Goal: Task Accomplishment & Management: Complete application form

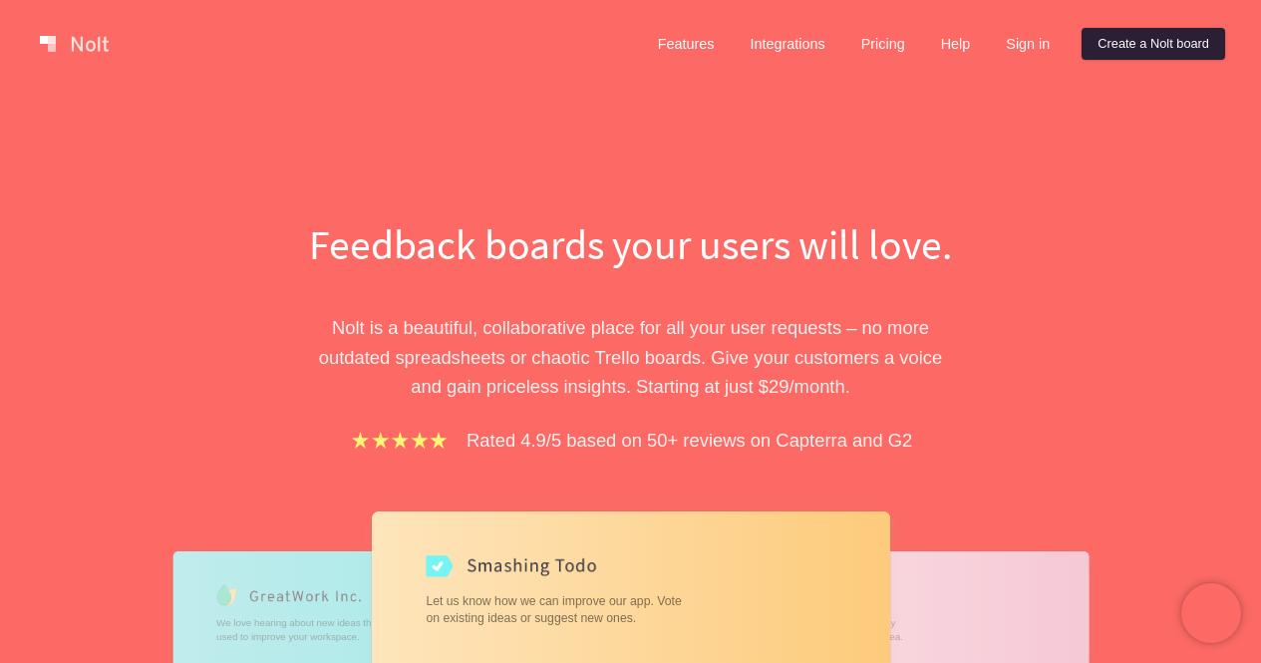
click at [1186, 53] on link "Create a Nolt board" at bounding box center [1153, 44] width 144 height 32
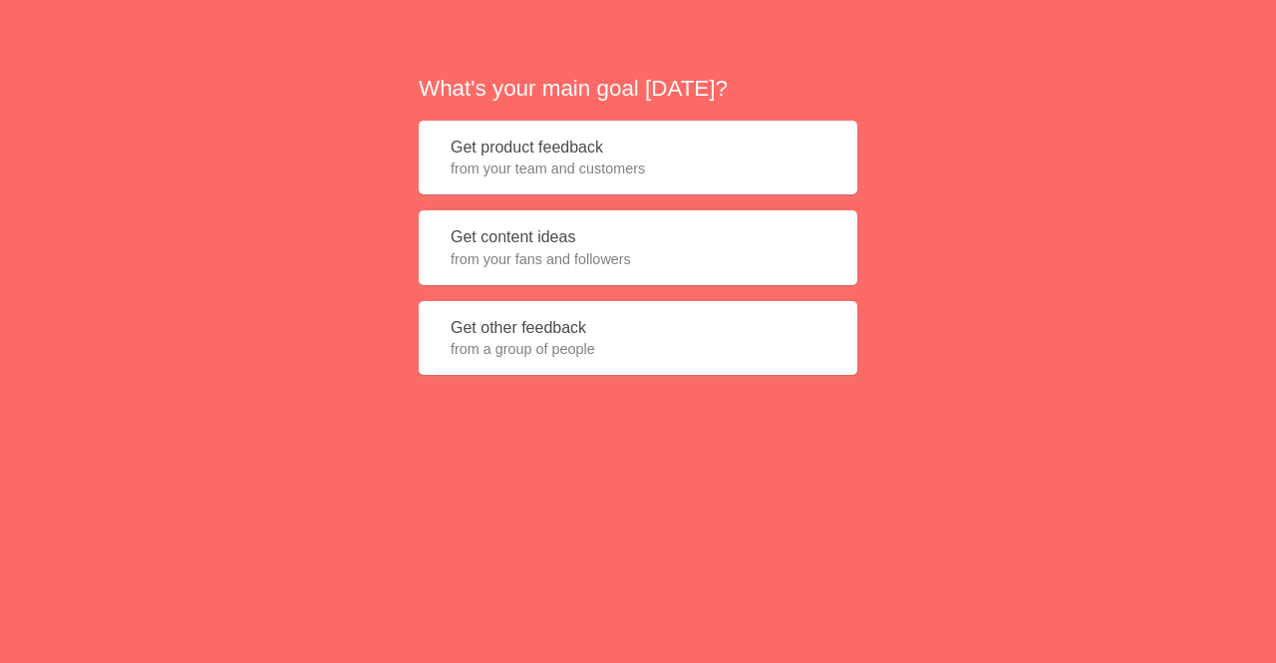
click at [630, 344] on span "from a group of people" at bounding box center [637, 349] width 375 height 20
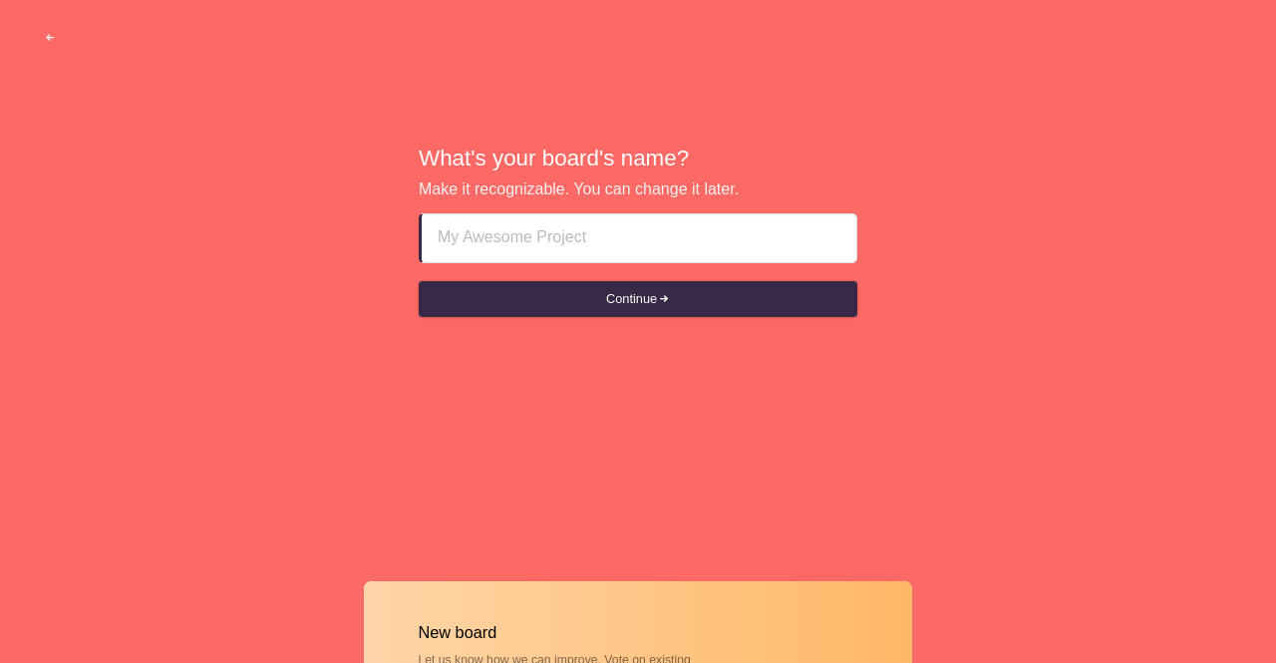
click at [683, 229] on input at bounding box center [639, 238] width 403 height 48
type input "CETS 2025"
drag, startPoint x: 619, startPoint y: 249, endPoint x: 288, endPoint y: 249, distance: 330.9
click at [288, 249] on div "What's your board's name? Make it recognizable. You can change it later. CETS 2…" at bounding box center [638, 232] width 1276 height 464
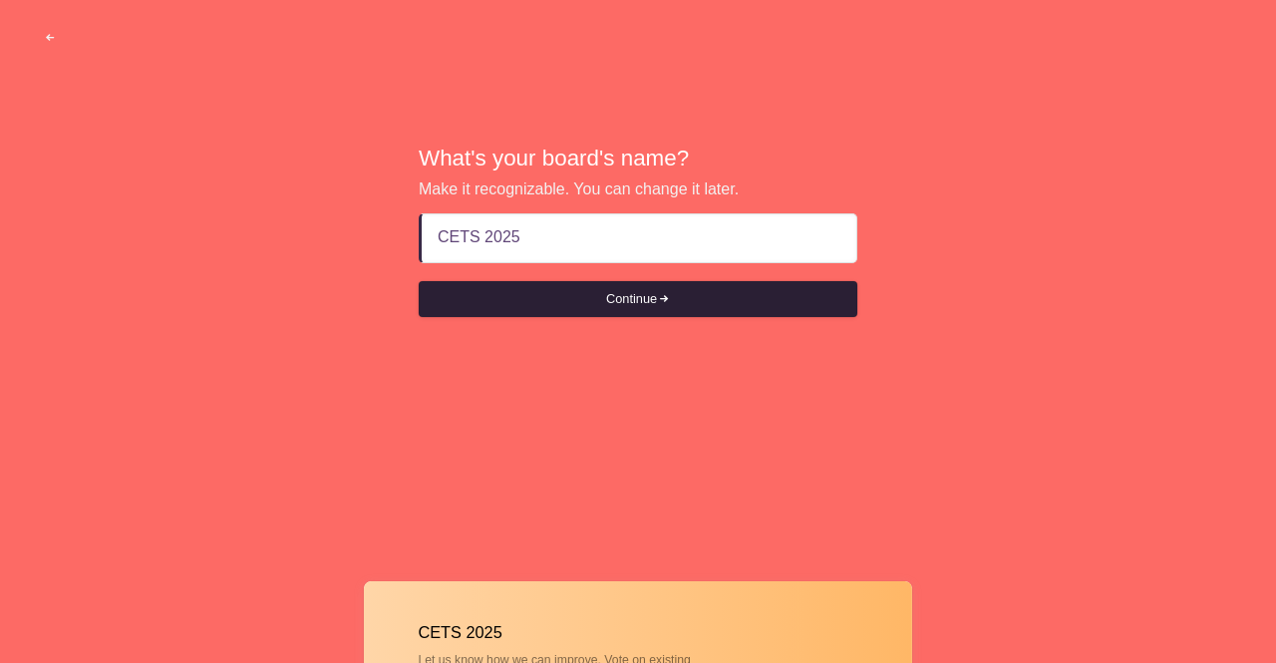
click at [670, 298] on span "submit" at bounding box center [663, 299] width 13 height 13
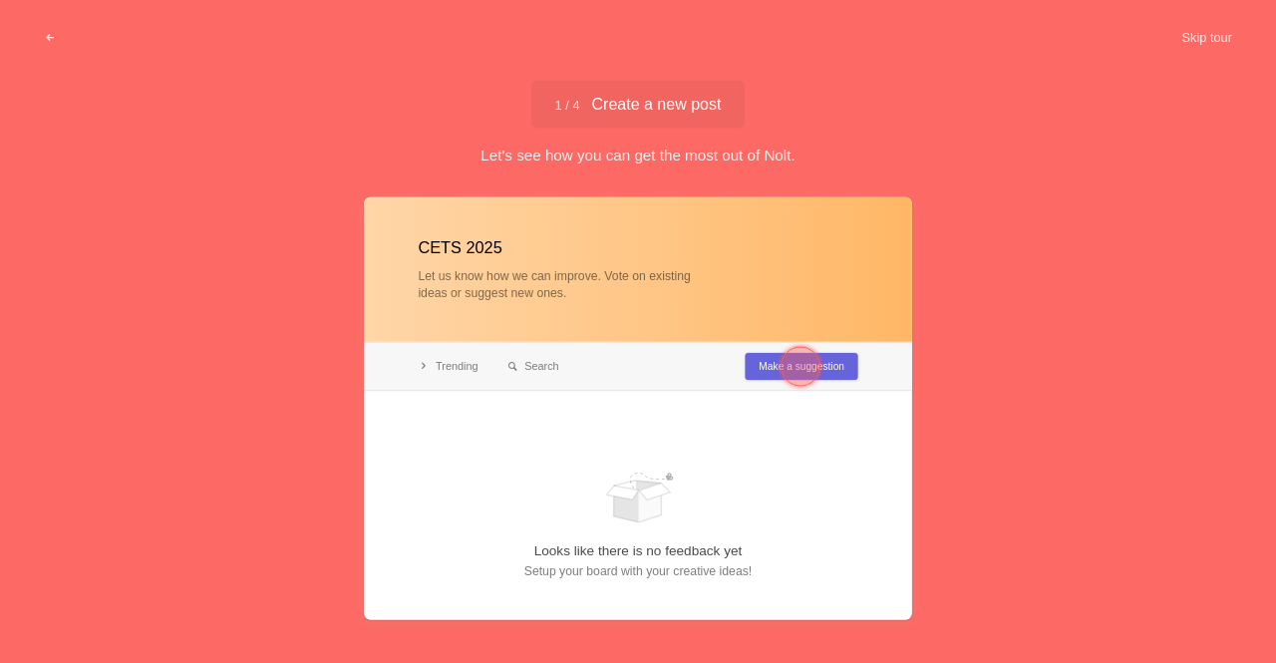
type input "CETS 2025"
click at [791, 367] on div at bounding box center [800, 366] width 40 height 40
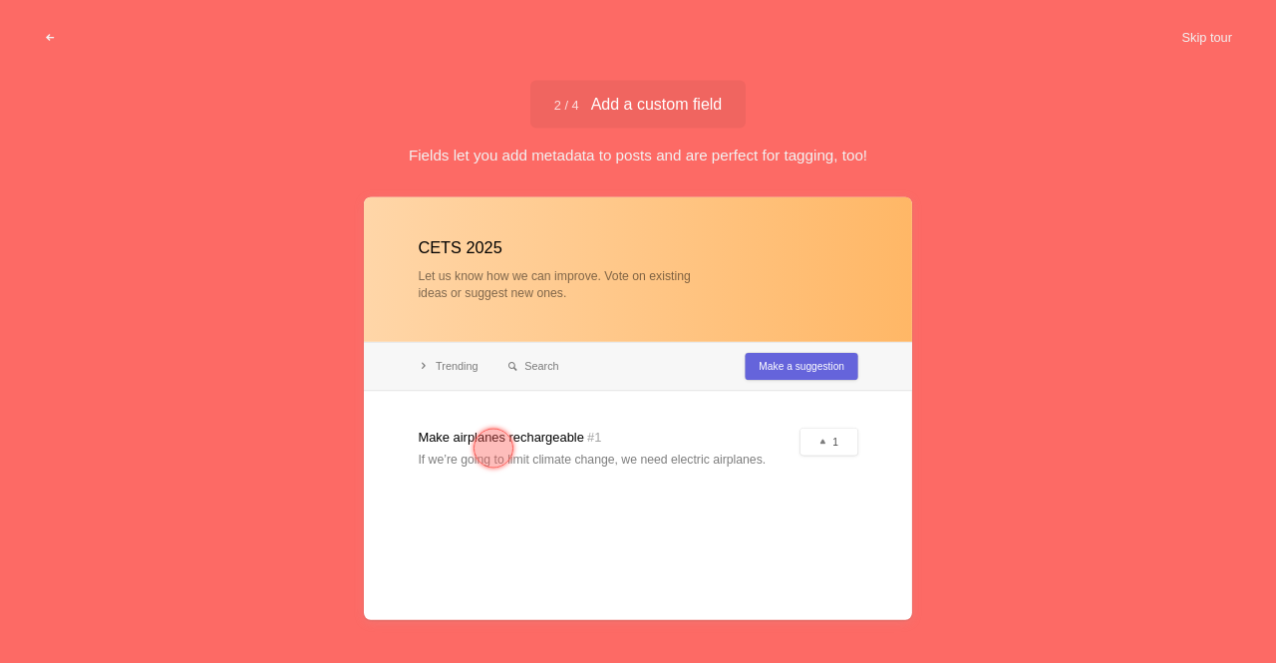
click at [831, 372] on div at bounding box center [638, 407] width 548 height 423
click at [494, 437] on div at bounding box center [493, 448] width 40 height 40
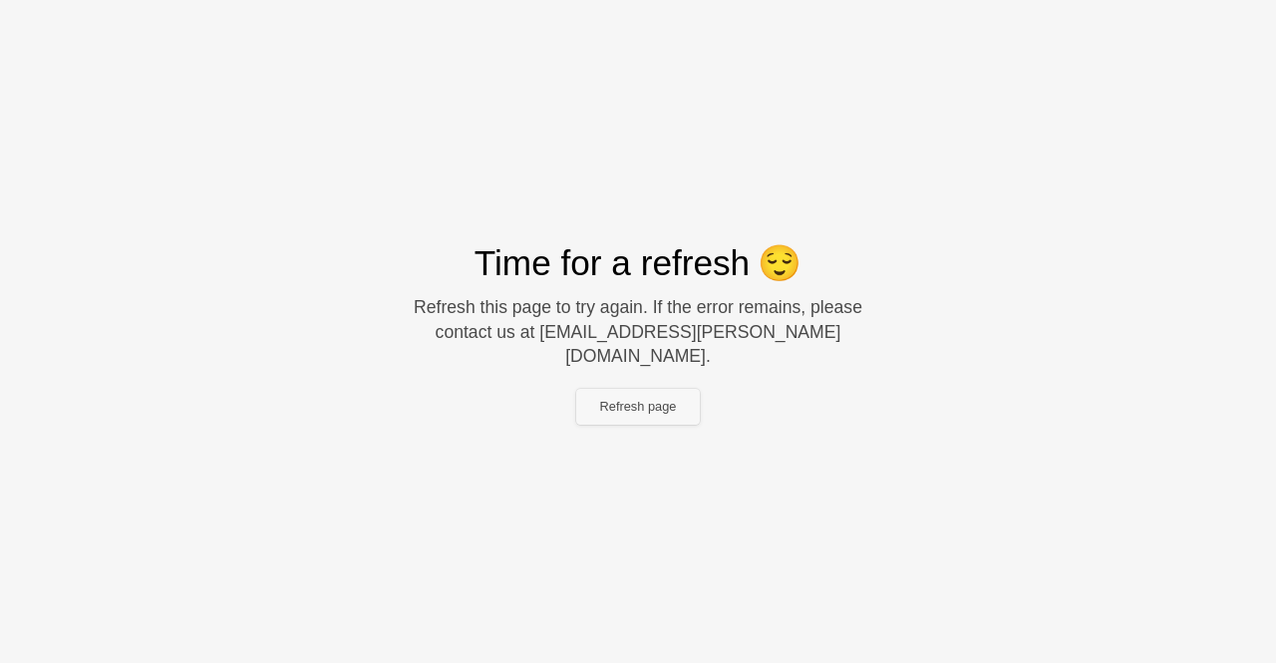
click at [660, 401] on button "Refresh page" at bounding box center [638, 407] width 125 height 36
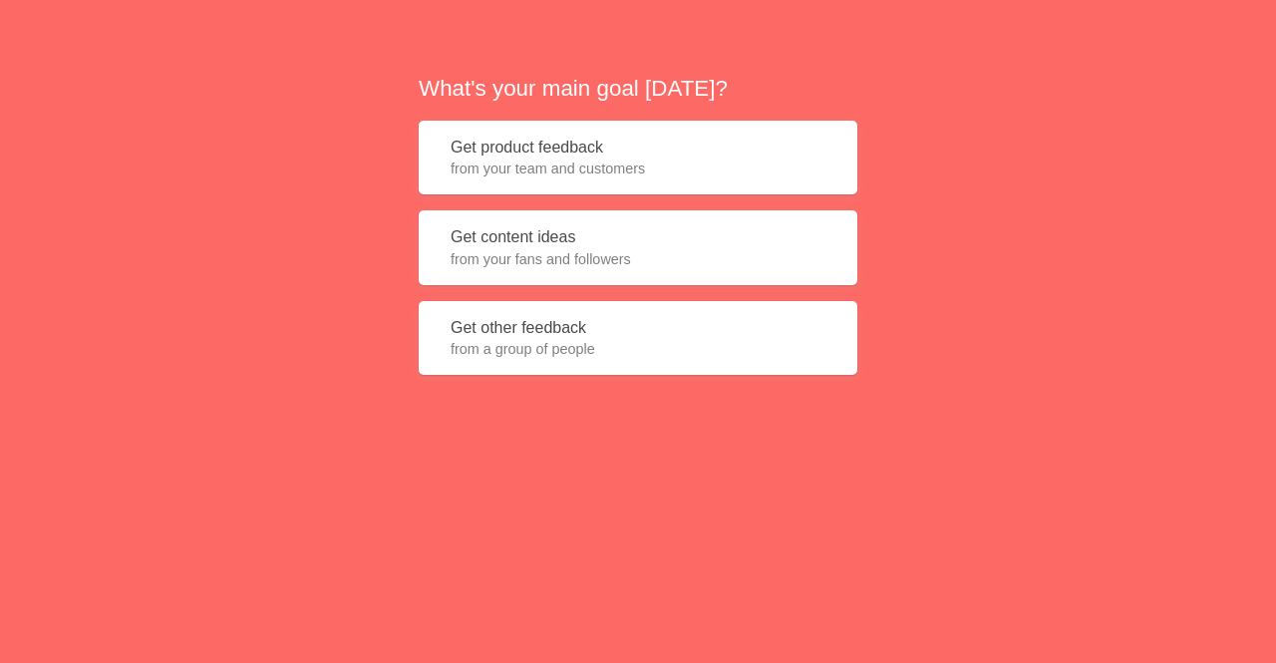
click at [575, 327] on button "Get other feedback from a group of people" at bounding box center [638, 338] width 439 height 75
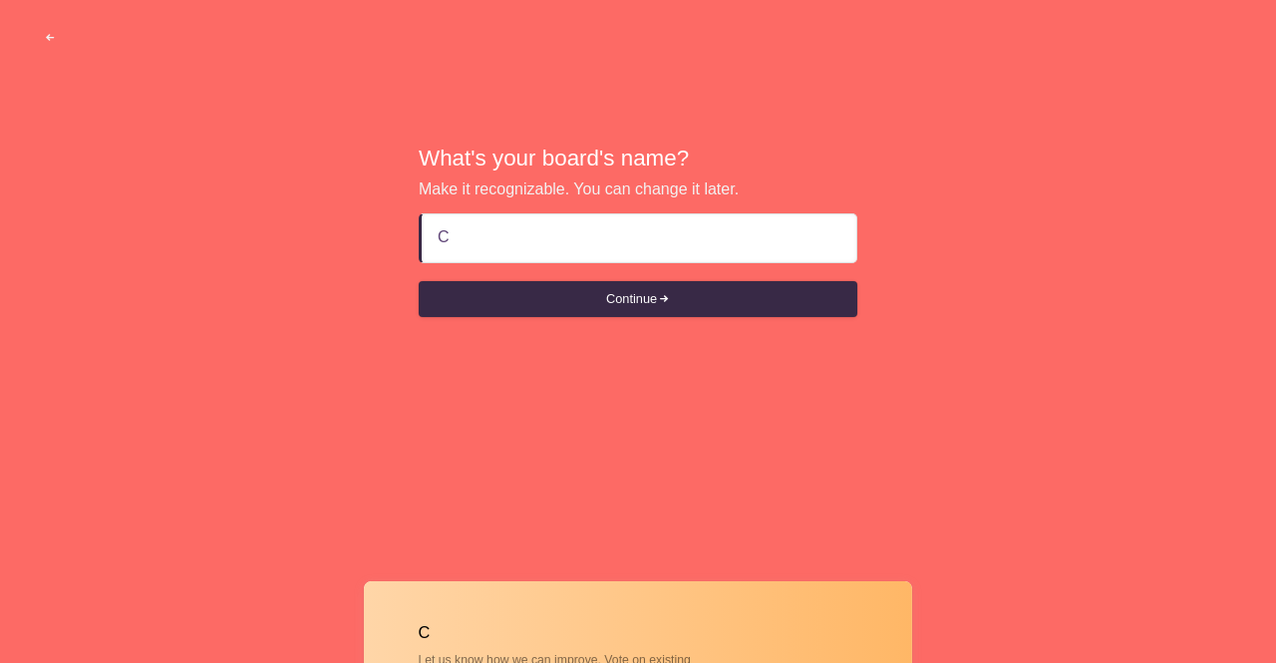
drag, startPoint x: 450, startPoint y: 164, endPoint x: 429, endPoint y: 159, distance: 22.5
click at [429, 159] on h2 "What's your board's name?" at bounding box center [638, 158] width 439 height 31
type input "E"
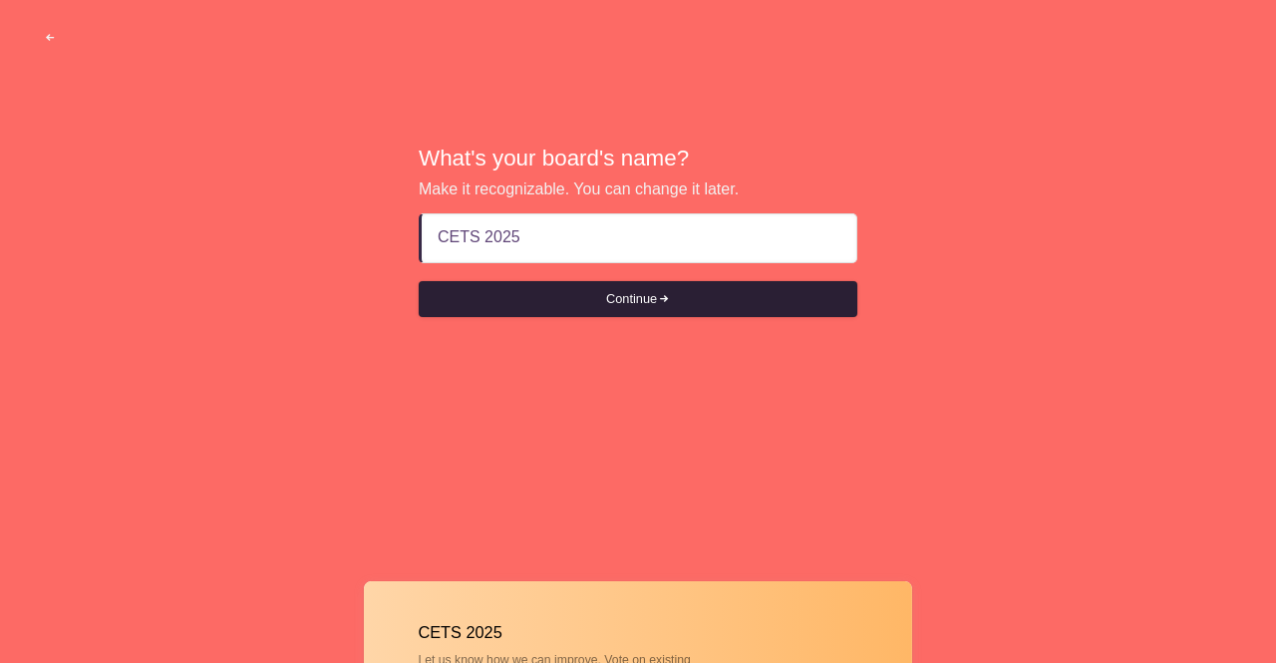
click at [690, 297] on button "Continue" at bounding box center [638, 299] width 439 height 36
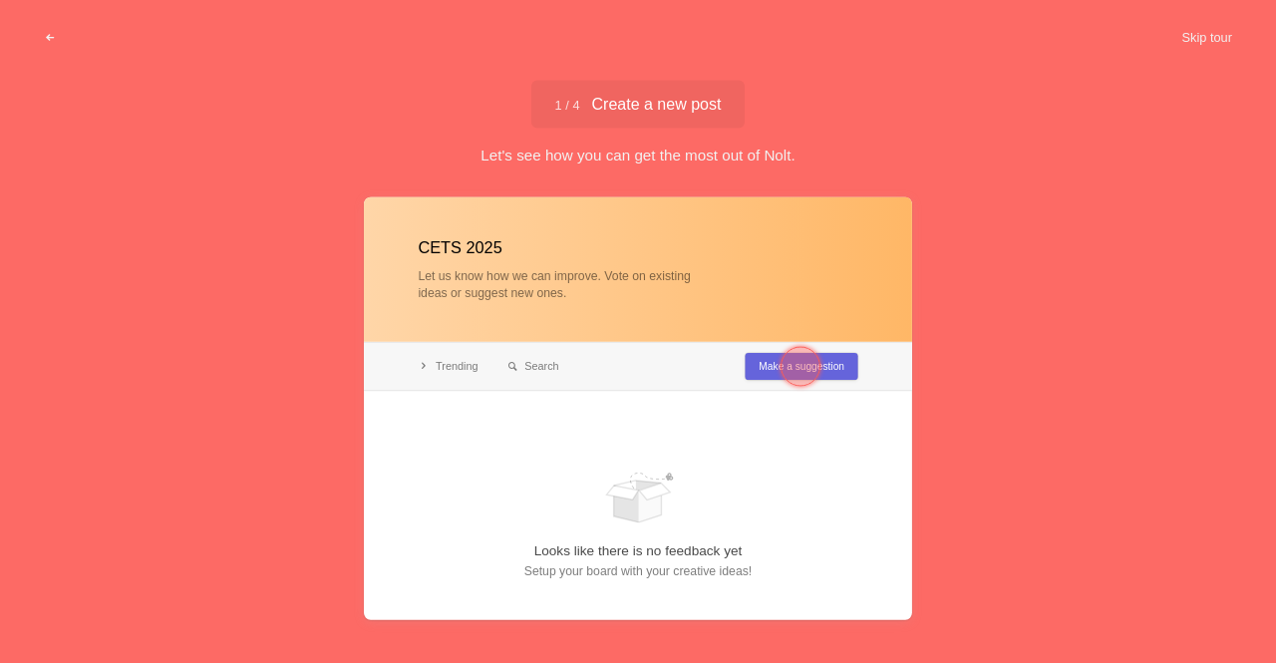
type input "CETS 2025"
click at [809, 373] on div at bounding box center [800, 366] width 40 height 40
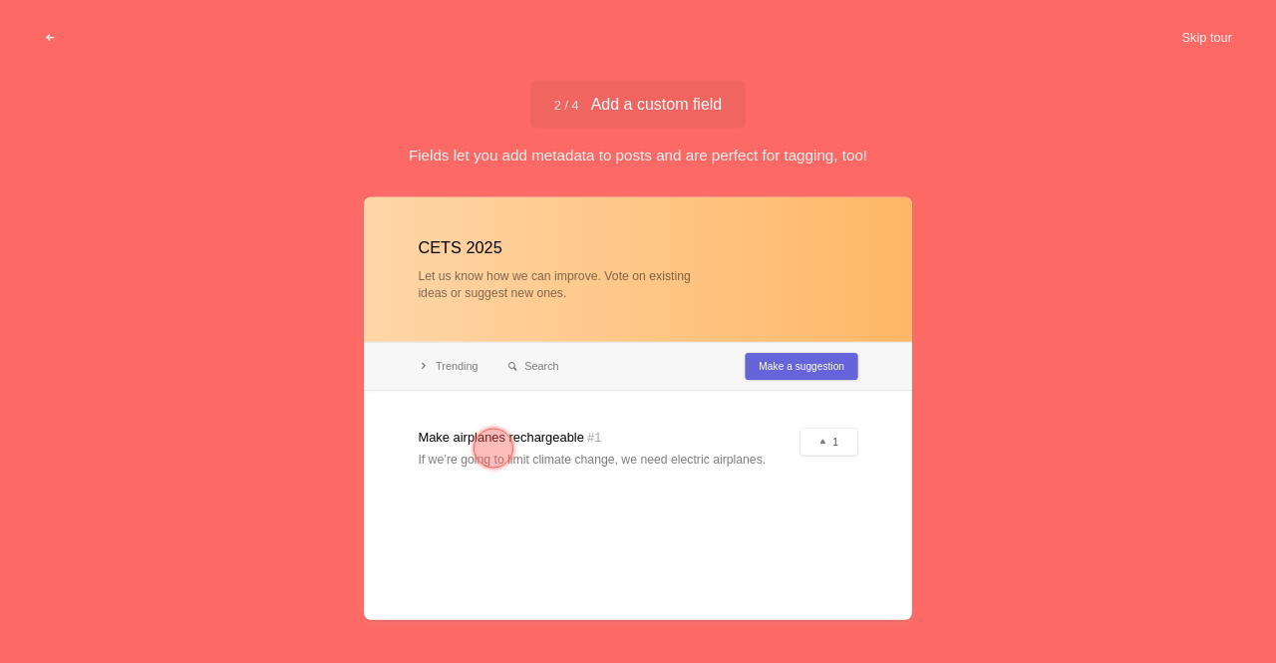
click at [493, 444] on div at bounding box center [493, 448] width 40 height 40
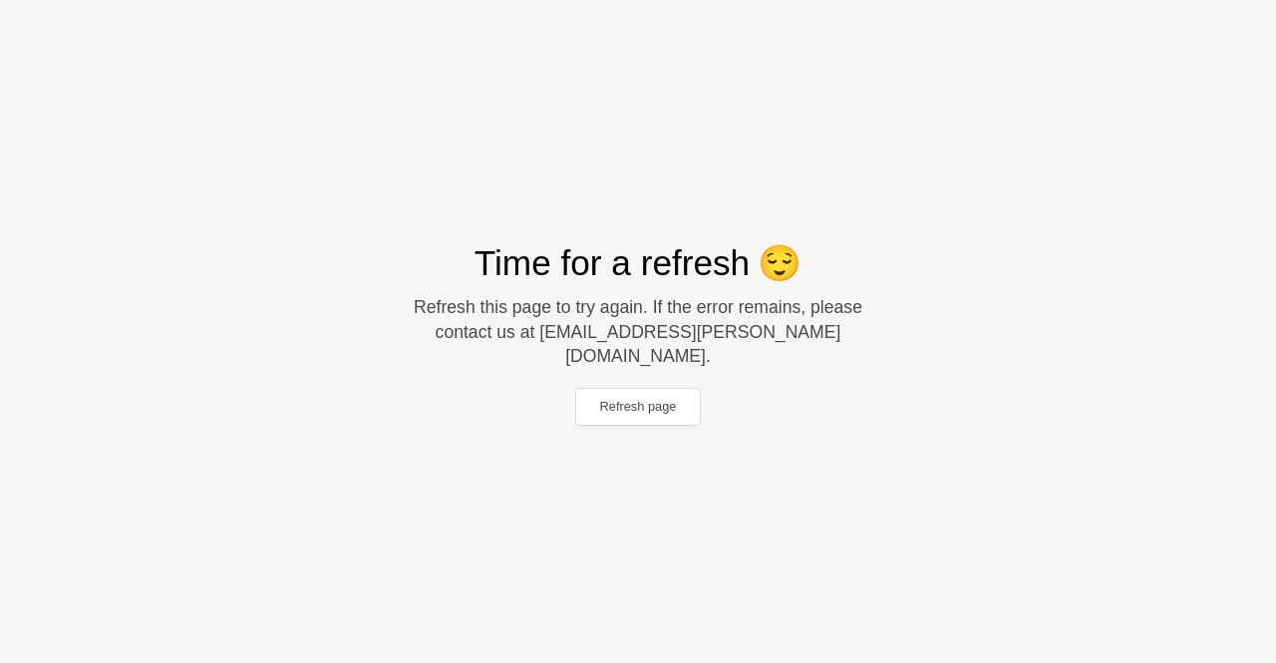
click at [897, 0] on html "Sorry, we don't support your browser. Install a modern browser Time for a refre…" at bounding box center [638, 0] width 1276 height 0
